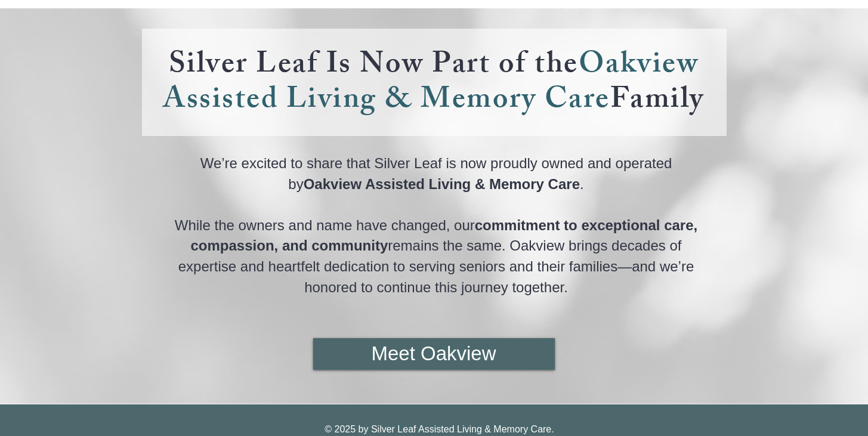
scroll to position [100, 0]
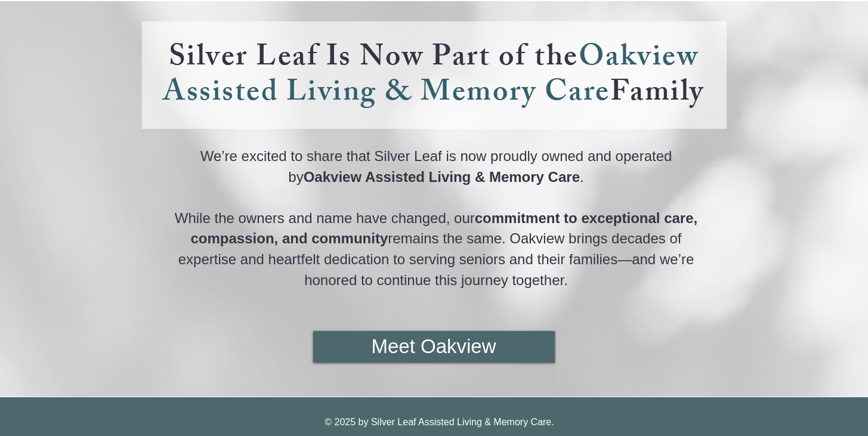
click at [320, 169] on span "Oakview Assisted Living & Memory Care" at bounding box center [442, 177] width 276 height 16
click at [421, 168] on span "We’re excited to share that Silver Leaf is now proudly owned and operated by Oa…" at bounding box center [437, 166] width 472 height 41
click at [597, 213] on span "commitment to exceptional care, compassion, and community" at bounding box center [444, 228] width 507 height 37
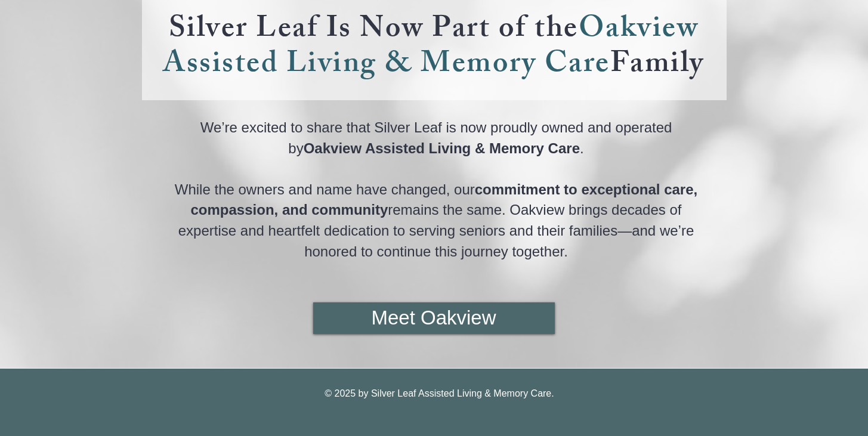
scroll to position [181, 0]
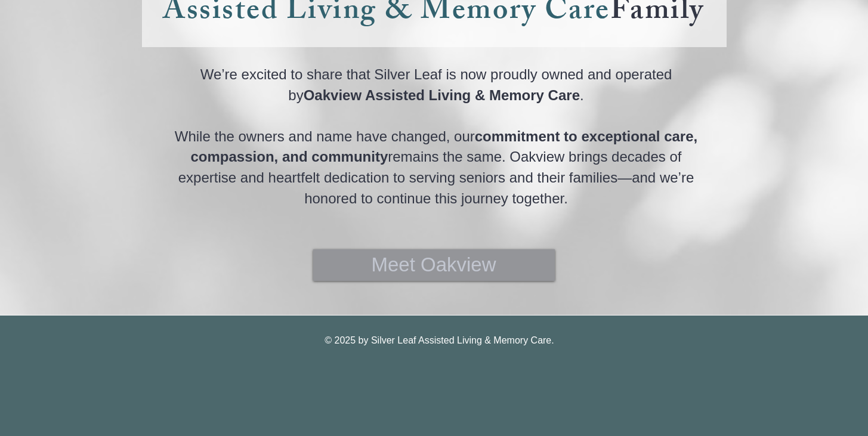
click at [454, 271] on span "Meet Oakview" at bounding box center [433, 264] width 125 height 27
click at [426, 266] on span "Meet Oakview" at bounding box center [433, 264] width 125 height 27
